Goal: Information Seeking & Learning: Learn about a topic

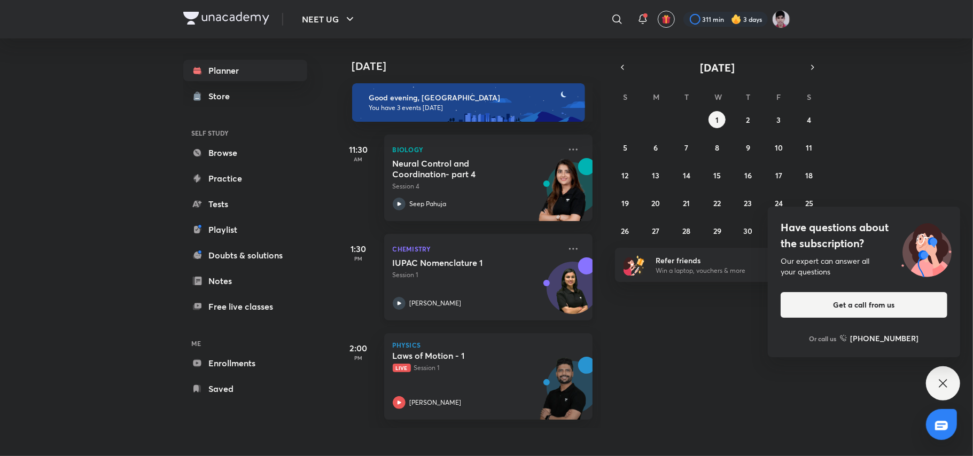
click at [461, 294] on div "IUPAC Nomenclature 1 Session 1 [PERSON_NAME]" at bounding box center [477, 284] width 168 height 52
click at [434, 285] on iframe at bounding box center [486, 228] width 973 height 456
